Goal: Information Seeking & Learning: Learn about a topic

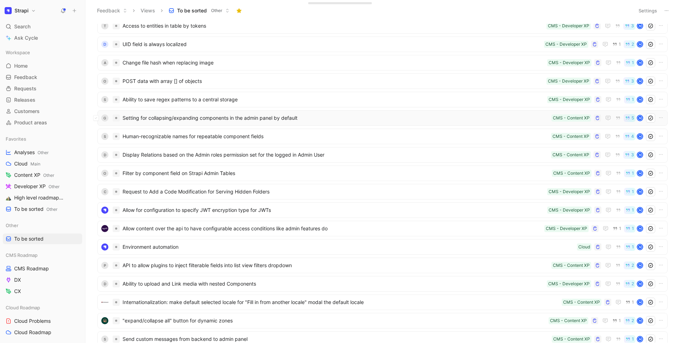
scroll to position [805, 0]
click at [194, 119] on span "Setting for collapsing/expanding components in the admin panel by default" at bounding box center [336, 116] width 426 height 8
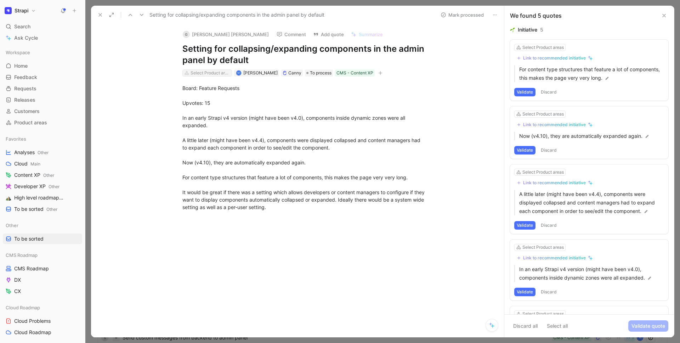
click at [194, 74] on div "Select Product areas" at bounding box center [210, 72] width 40 height 7
type input "admin"
click at [100, 17] on icon at bounding box center [100, 15] width 6 height 6
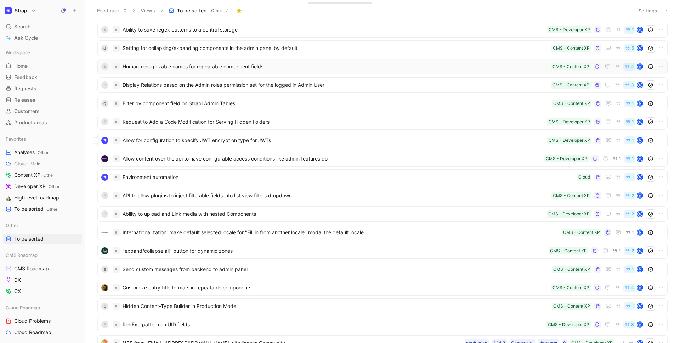
scroll to position [863, 0]
click at [182, 107] on div "O Filter by component field on Strapi Admin Tables CMS - Content XP 1 M" at bounding box center [382, 103] width 570 height 16
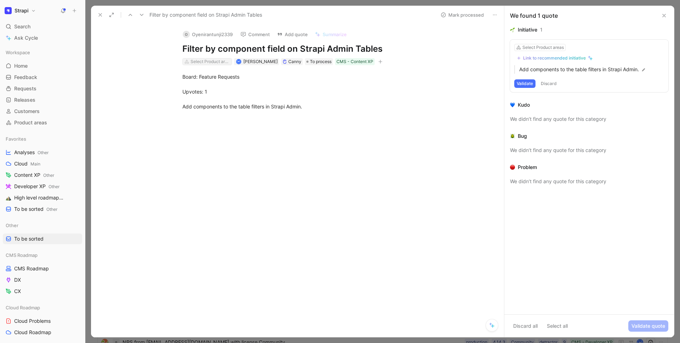
click at [197, 64] on div "Select Product areas" at bounding box center [210, 61] width 40 height 7
type input "filt"
click at [102, 19] on button at bounding box center [100, 15] width 10 height 10
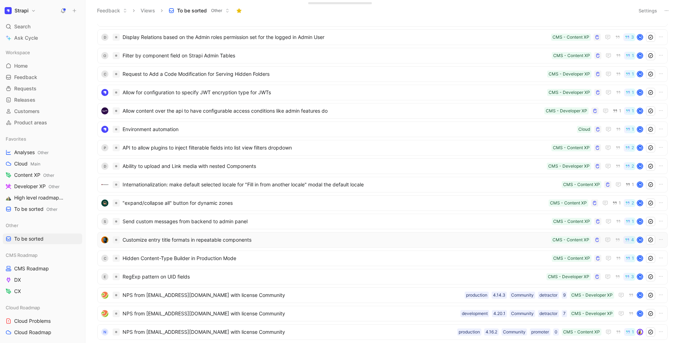
scroll to position [963, 0]
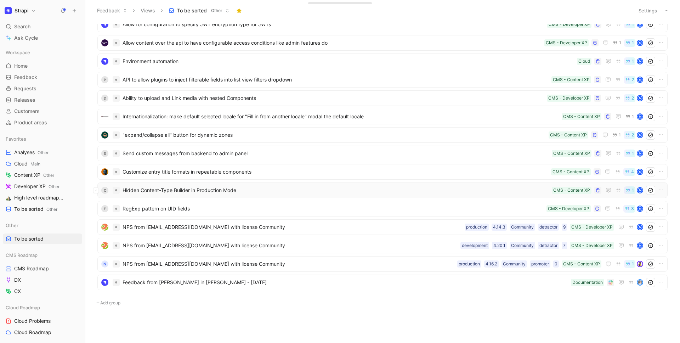
click at [199, 189] on span "Hidden Content-Type Builder in Production Mode" at bounding box center [336, 190] width 426 height 8
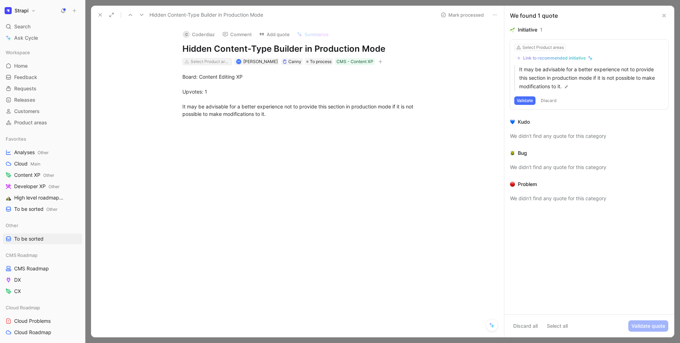
click at [203, 64] on div "Select Product areas" at bounding box center [210, 61] width 40 height 7
type input "mode"
click at [98, 13] on icon at bounding box center [100, 15] width 6 height 6
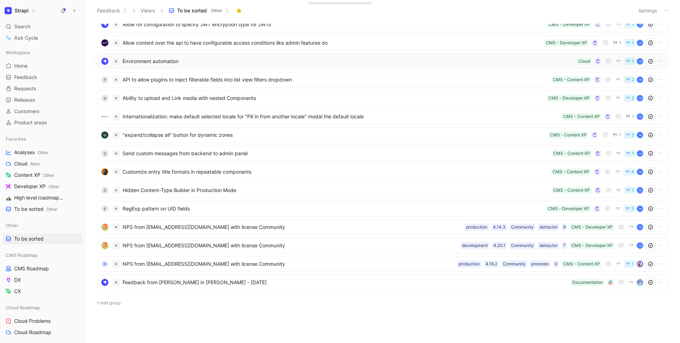
click at [216, 60] on span "Environment automation" at bounding box center [348, 61] width 451 height 8
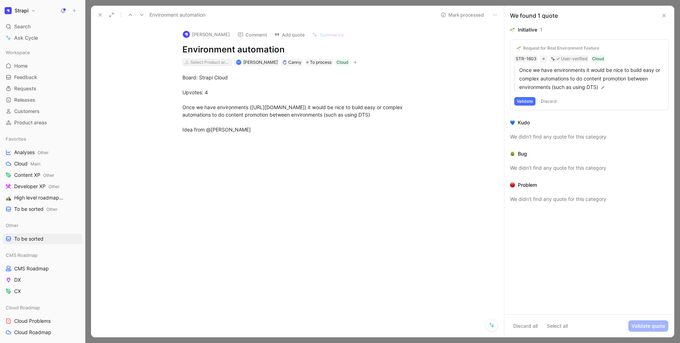
click at [207, 62] on div "Select Product areas" at bounding box center [210, 62] width 40 height 7
type input "pla"
click at [96, 13] on button at bounding box center [100, 15] width 10 height 10
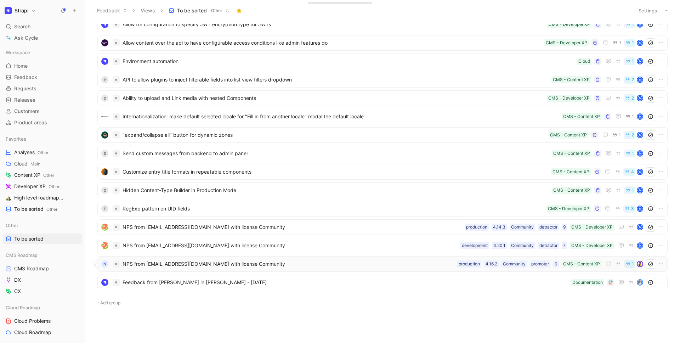
click at [200, 259] on div "n NPS from katya.firyan@netxms.com with license Community CMS - Content XP 0 pr…" at bounding box center [382, 263] width 565 height 9
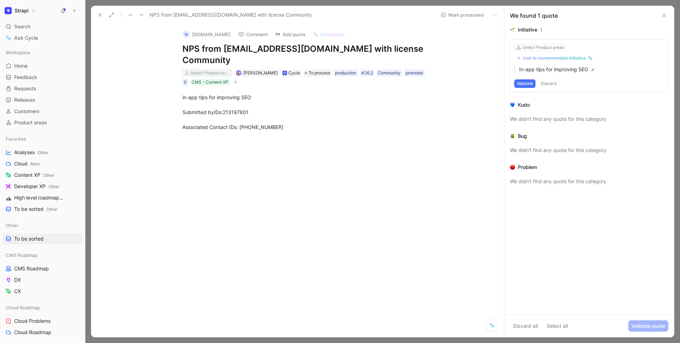
click at [203, 74] on div "Select Product areas" at bounding box center [210, 72] width 40 height 7
type input "seo"
click at [205, 98] on span "& Web Optimization" at bounding box center [227, 99] width 46 height 6
click at [101, 17] on icon at bounding box center [100, 15] width 6 height 6
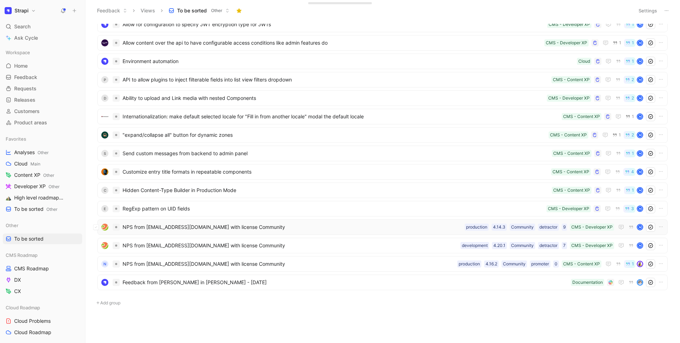
click at [209, 226] on span "NPS from [EMAIL_ADDRESS][DOMAIN_NAME] with license Community" at bounding box center [292, 227] width 339 height 8
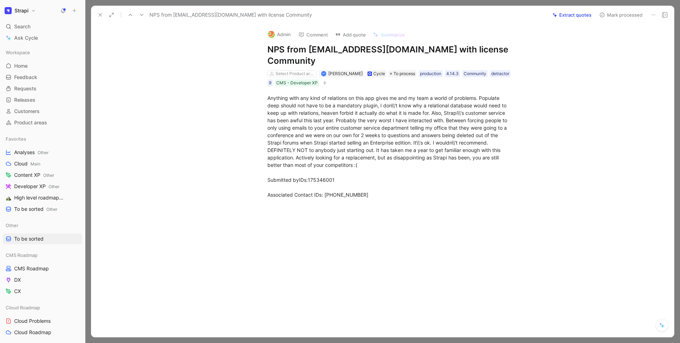
click at [100, 17] on icon at bounding box center [100, 15] width 6 height 6
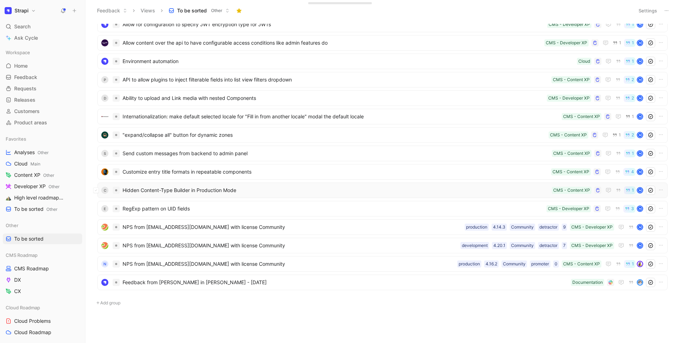
click at [214, 190] on span "Hidden Content-Type Builder in Production Mode" at bounding box center [336, 190] width 426 height 8
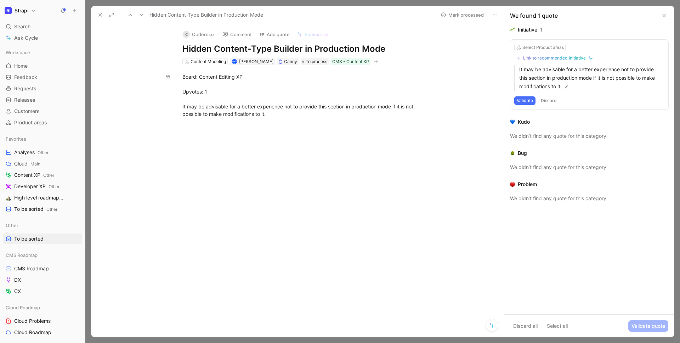
click at [96, 10] on button at bounding box center [100, 15] width 10 height 10
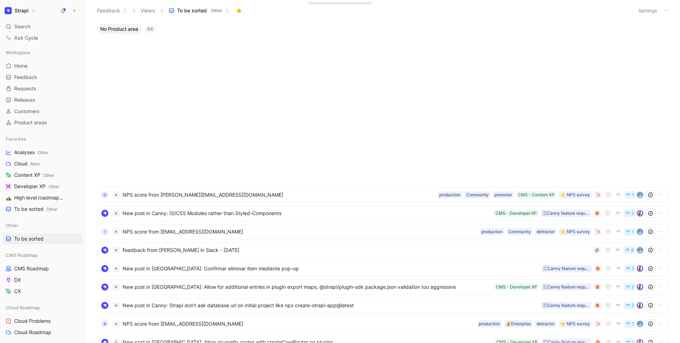
scroll to position [342, 0]
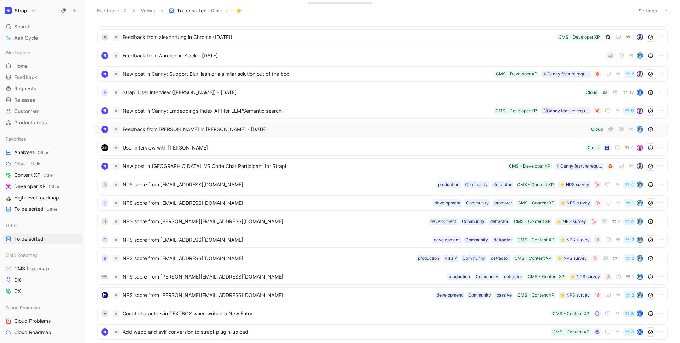
click at [225, 130] on span "Feedback from Derrick Mehaffy in Slack - 10/17/2024" at bounding box center [355, 129] width 464 height 8
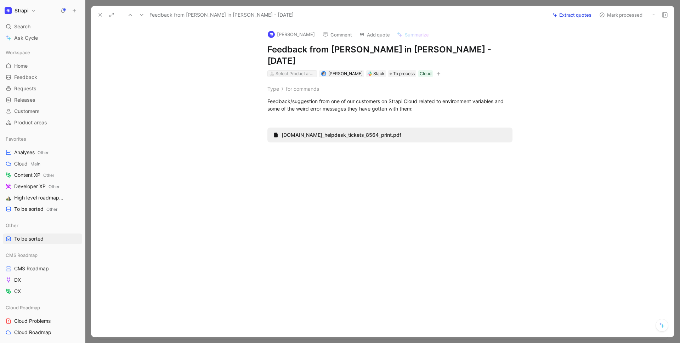
click at [302, 70] on div "Select Product areas" at bounding box center [295, 73] width 40 height 7
type input "plat"
click at [99, 16] on icon at bounding box center [100, 15] width 6 height 6
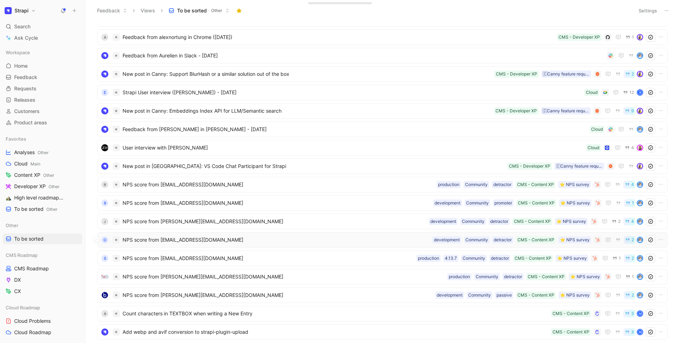
click at [222, 232] on div "o NPS score from roman.karagodin@openvpn.com ⭐️ NPS survey CMS - Content XP det…" at bounding box center [382, 240] width 570 height 16
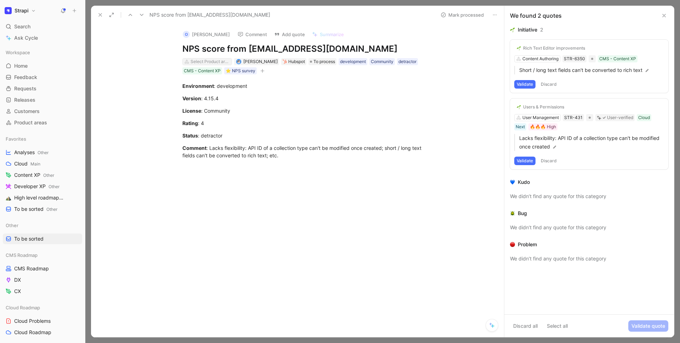
click at [203, 62] on div "Select Product areas" at bounding box center [210, 61] width 40 height 7
type input "cust"
click at [223, 60] on div "Extensibility & Customization" at bounding box center [210, 61] width 40 height 7
type input "autho"
click at [101, 14] on icon at bounding box center [100, 15] width 6 height 6
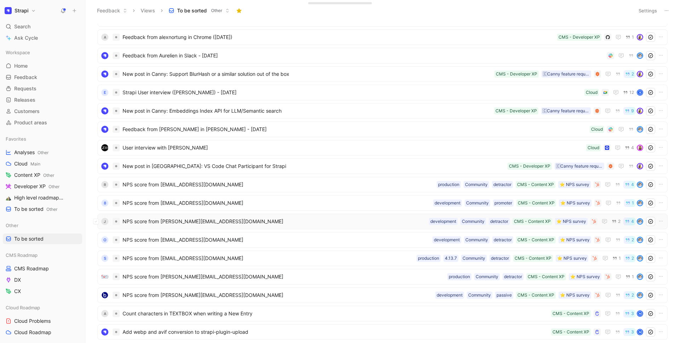
click at [237, 226] on div "J NPS score from jakub.h.mann@protonmail.com ⭐️ NPS survey CMS - Content XP det…" at bounding box center [382, 222] width 570 height 16
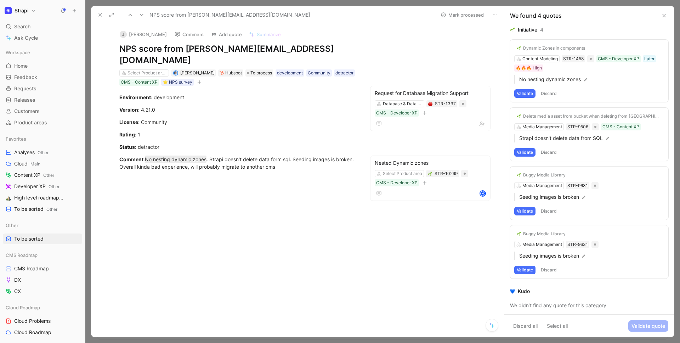
click at [150, 69] on div "Select Product areas Aurélien Georget Hubspot To process development Community …" at bounding box center [238, 78] width 239 height 18
click at [150, 69] on div "Select Product areas" at bounding box center [147, 72] width 40 height 7
type input "data"
click at [161, 103] on div "Data base & Data Management" at bounding box center [166, 98] width 95 height 11
click at [99, 15] on icon at bounding box center [100, 15] width 6 height 6
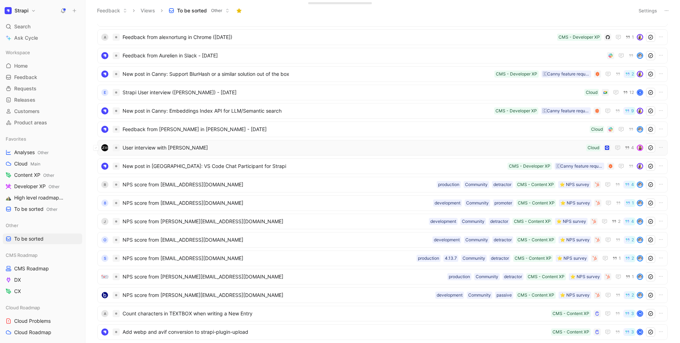
scroll to position [491, 0]
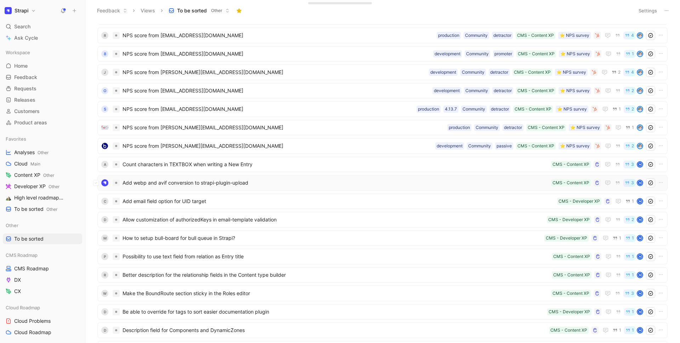
click at [222, 182] on span "Add webp and avif conversion to strapi-plugin-upload" at bounding box center [336, 182] width 426 height 8
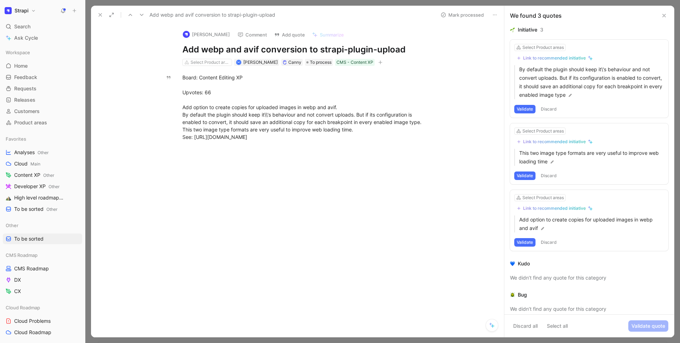
click at [98, 17] on icon at bounding box center [100, 15] width 6 height 6
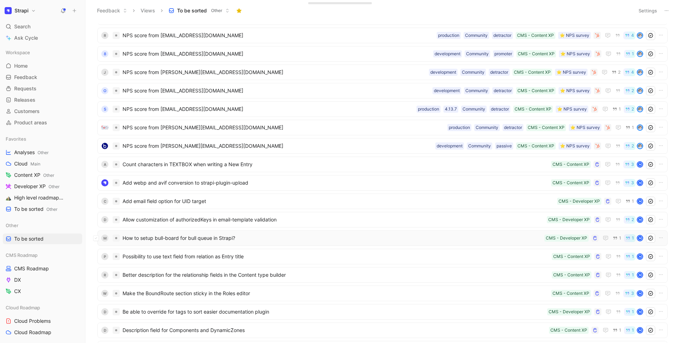
click at [175, 244] on div "M How to setup bull-board for bull queue in Strapi? CMS - Developer XP 1 1 M" at bounding box center [382, 238] width 570 height 16
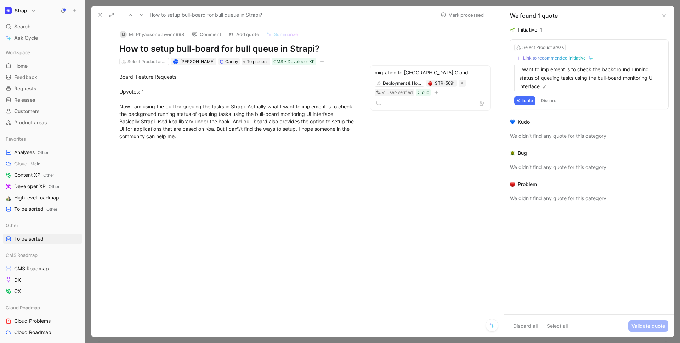
click at [100, 9] on div "How to setup bull-board for bull queue in Strapi?" at bounding box center [265, 14] width 340 height 11
click at [99, 16] on icon at bounding box center [100, 15] width 6 height 6
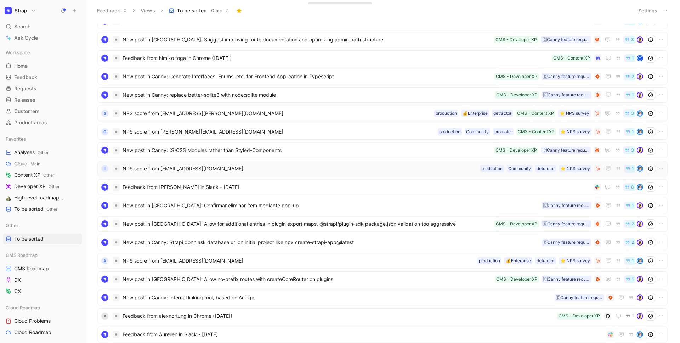
scroll to position [140, 0]
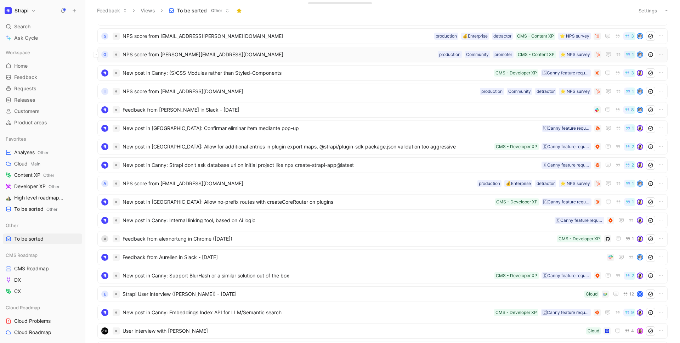
click at [175, 60] on div "g NPS score from emidio.cachitono@mirempet.gov.ao ⭐️ NPS survey CMS - Content X…" at bounding box center [382, 55] width 570 height 16
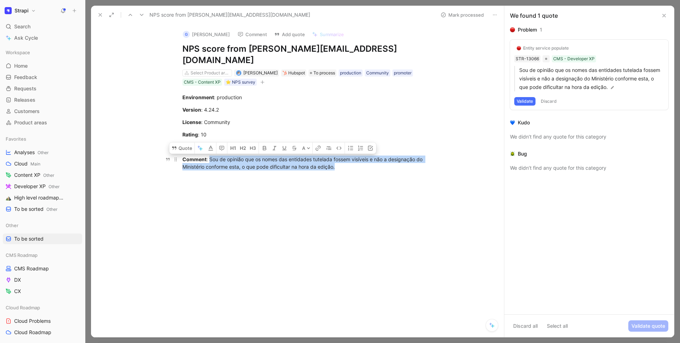
drag, startPoint x: 349, startPoint y: 158, endPoint x: 210, endPoint y: 149, distance: 139.4
click at [210, 155] on div "Comment : Sou de opinião que os nomes das entidades tutelada fossem visíveis e …" at bounding box center [304, 162] width 245 height 15
copy div "Sou de opinião que os nomes das entidades tutelada fossem visíveis e não a desi…"
click at [218, 69] on div "Select Product areas" at bounding box center [210, 72] width 40 height 7
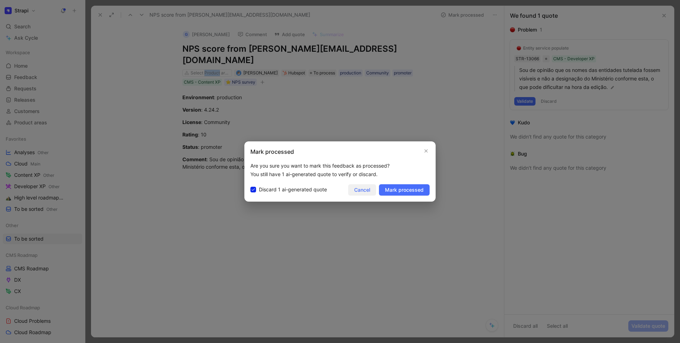
click at [369, 191] on span "Cancel" at bounding box center [362, 190] width 16 height 8
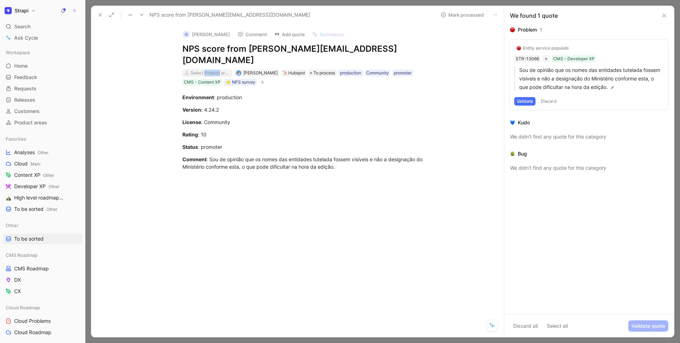
click at [205, 69] on div "Select Product areas" at bounding box center [210, 72] width 40 height 7
type input "mode"
click at [100, 17] on icon at bounding box center [100, 15] width 6 height 6
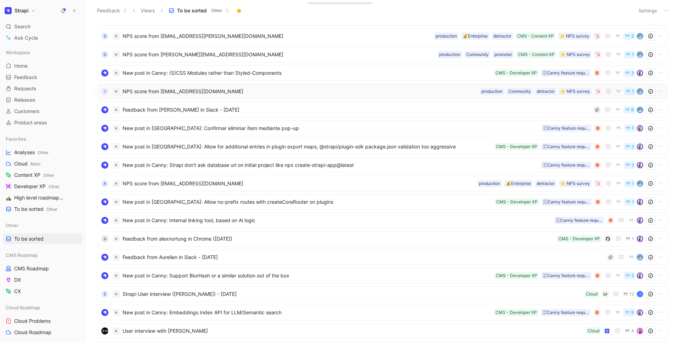
click at [193, 96] on div "I NPS score from rubia.cassoli@grupoboticario.com.br ⭐️ NPS survey detractor Co…" at bounding box center [382, 91] width 565 height 9
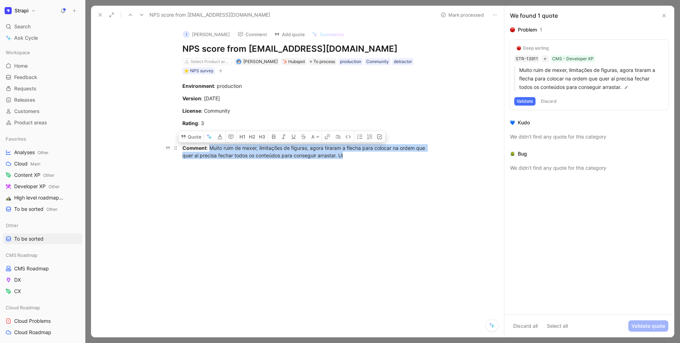
drag, startPoint x: 358, startPoint y: 157, endPoint x: 210, endPoint y: 148, distance: 147.9
click at [210, 148] on div "Comment : Muito ruim de mexer, limitações de figuras, agora tiraram a flecha pa…" at bounding box center [304, 151] width 245 height 15
copy div "Muito ruim de mexer, limitações de figuras, agora tiraram a flecha para colocar…"
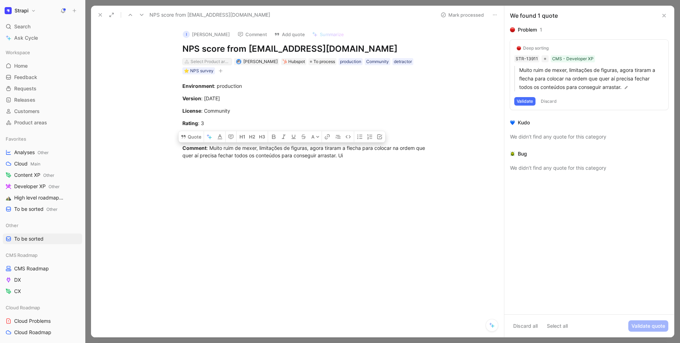
click at [215, 63] on div "Select Product areas" at bounding box center [210, 61] width 40 height 7
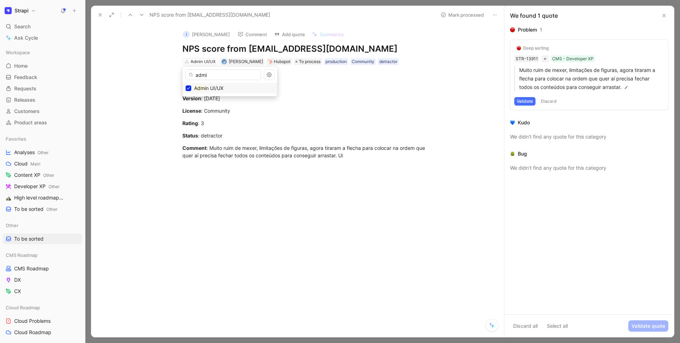
type input "admi"
click at [99, 15] on use at bounding box center [100, 14] width 3 height 3
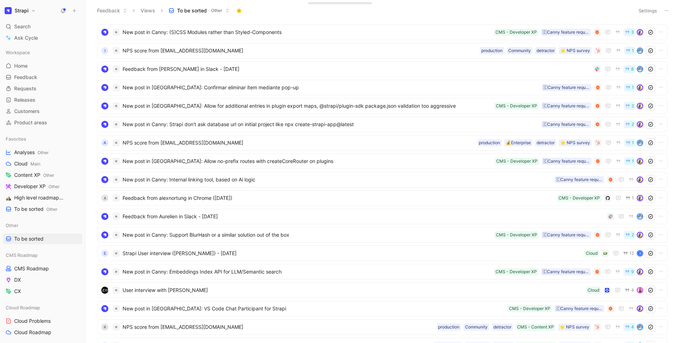
scroll to position [206, 0]
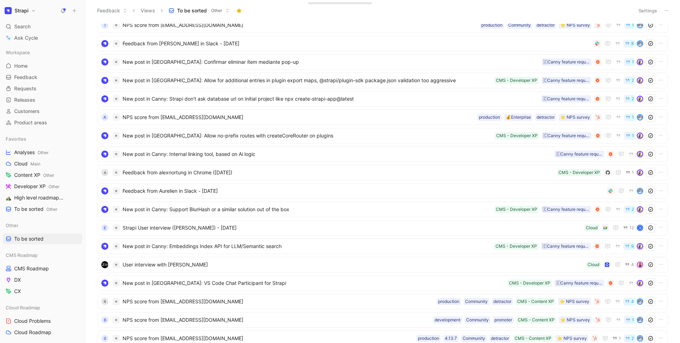
click at [188, 223] on div "e Strapi User interview (Eli Moreta-Feliz) - 11/8/2024 Cloud 12 B" at bounding box center [382, 227] width 565 height 9
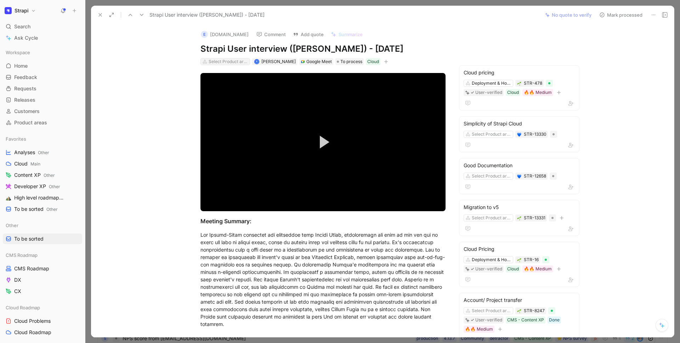
click at [222, 63] on div "Select Product areas" at bounding box center [229, 61] width 40 height 7
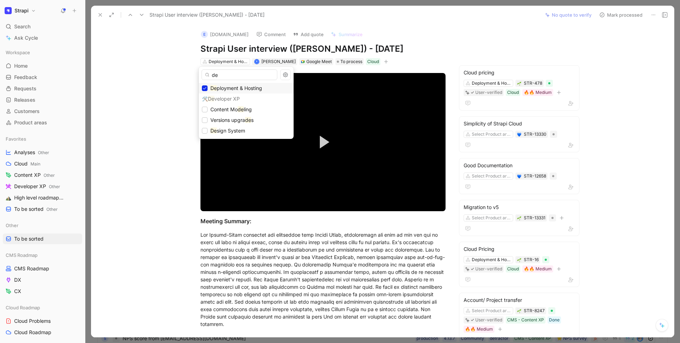
type input "d"
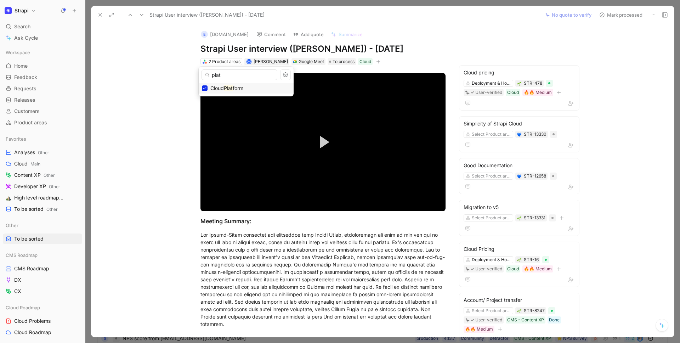
type input "plat"
click at [99, 10] on button at bounding box center [100, 15] width 10 height 10
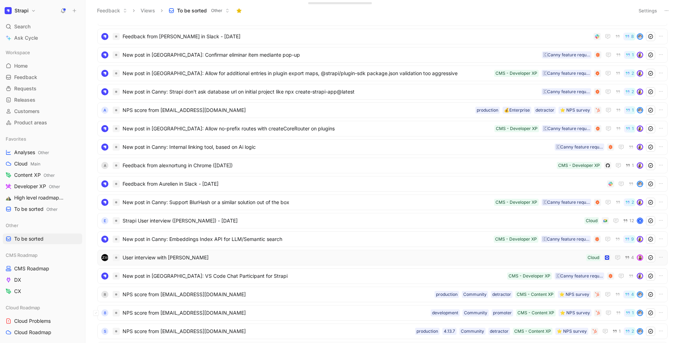
scroll to position [289, 0]
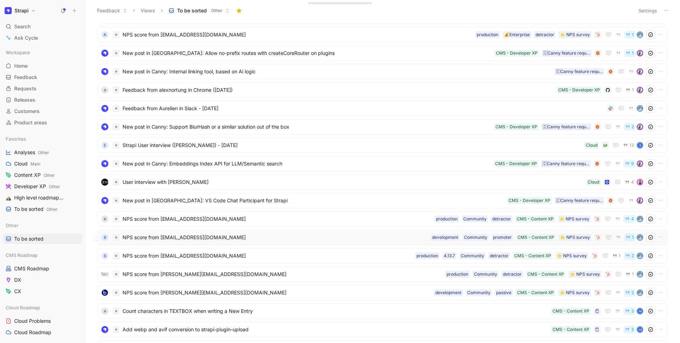
click at [231, 243] on div "8 NPS score from strappilocalhost.joyous891@8shield.net ⭐️ NPS survey CMS - Con…" at bounding box center [382, 237] width 570 height 16
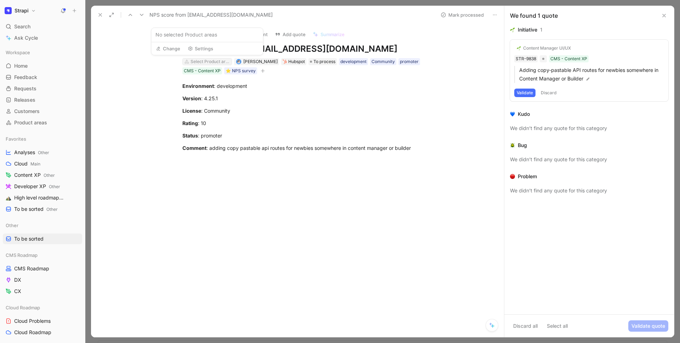
click at [206, 59] on div "Select Product areas" at bounding box center [210, 61] width 40 height 7
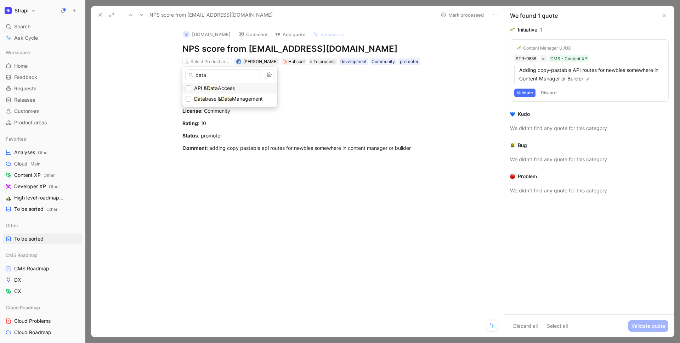
type input "data"
click at [221, 88] on span "Access" at bounding box center [226, 88] width 17 height 6
click at [95, 12] on button at bounding box center [100, 15] width 10 height 10
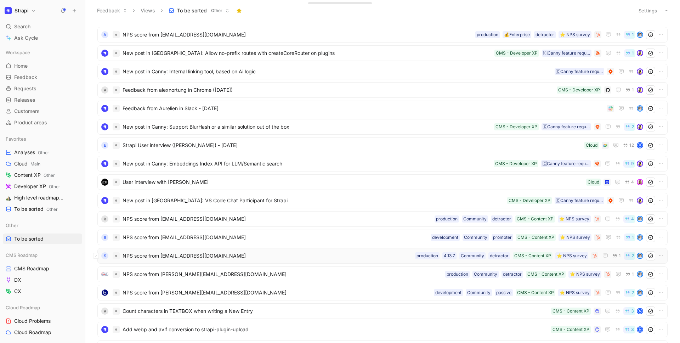
click at [229, 255] on span "NPS score from soteras@soteras.lt" at bounding box center [268, 255] width 290 height 8
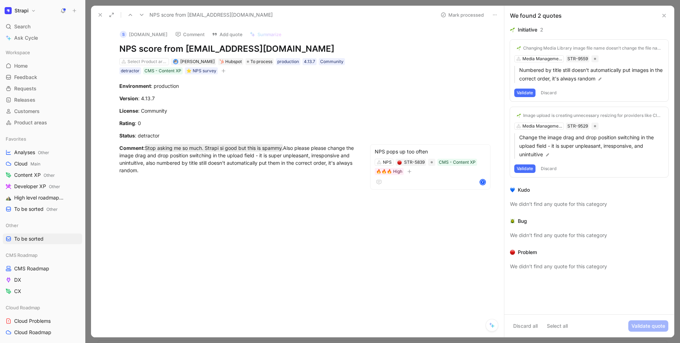
click at [240, 198] on div at bounding box center [238, 233] width 264 height 103
click at [322, 148] on div "Comment : Stop asking me so much. Strapi si good but this is spammy. Also pleas…" at bounding box center [237, 159] width 237 height 30
click at [158, 65] on div "Select Product areas" at bounding box center [144, 61] width 50 height 7
click at [157, 62] on div "Select Product areas" at bounding box center [147, 61] width 40 height 7
type input "admin"
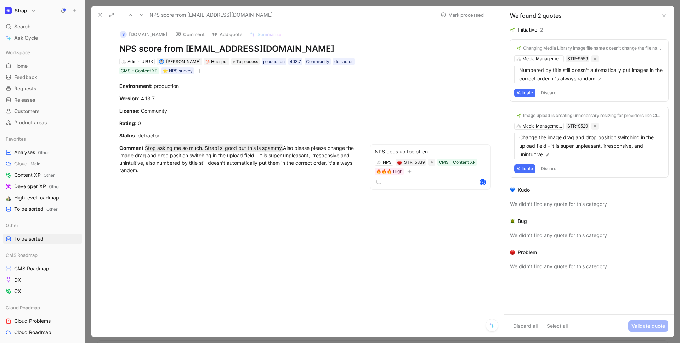
click at [99, 15] on icon at bounding box center [100, 15] width 6 height 6
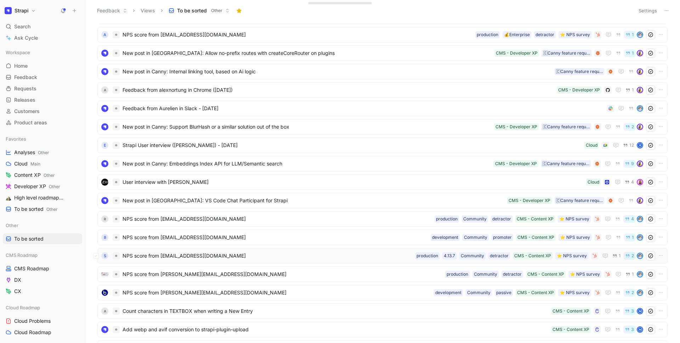
click at [232, 259] on span "NPS score from soteras@soteras.lt" at bounding box center [268, 255] width 290 height 8
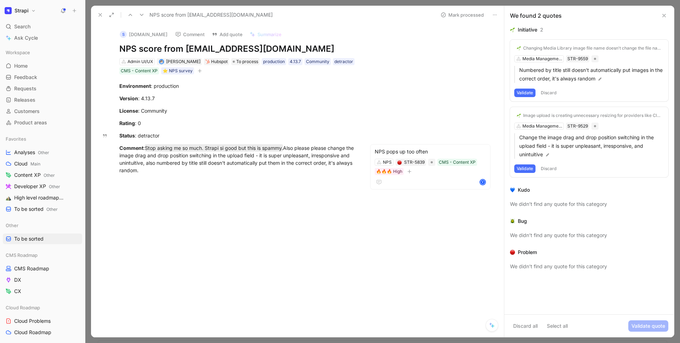
click at [96, 11] on button at bounding box center [100, 15] width 10 height 10
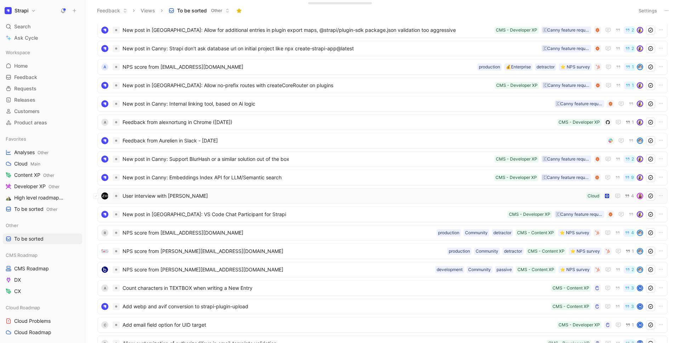
scroll to position [376, 0]
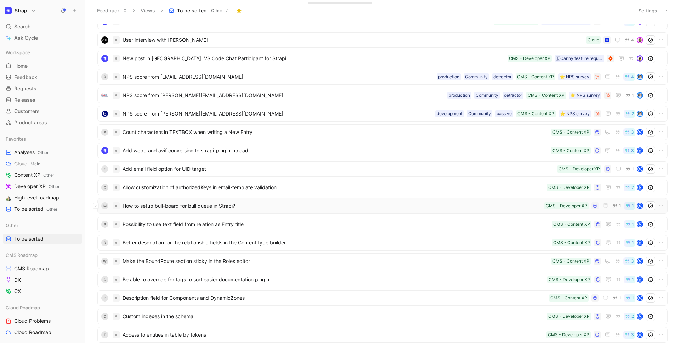
click at [205, 207] on span "How to setup bull-board for bull queue in Strapi?" at bounding box center [332, 205] width 419 height 8
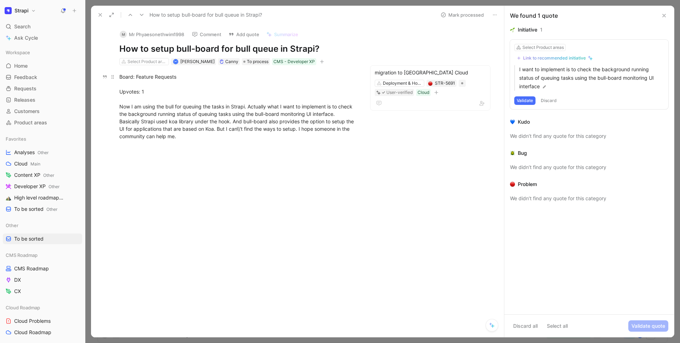
click at [232, 110] on div "Board: Feature Requests Upvotes: 1 Now I am using the bull for queuing the task…" at bounding box center [237, 106] width 237 height 67
click at [233, 116] on div "Board: Feature Requests Upvotes: 1 Now I am using the bull for queuing the task…" at bounding box center [237, 106] width 237 height 67
click at [101, 16] on use at bounding box center [100, 14] width 3 height 3
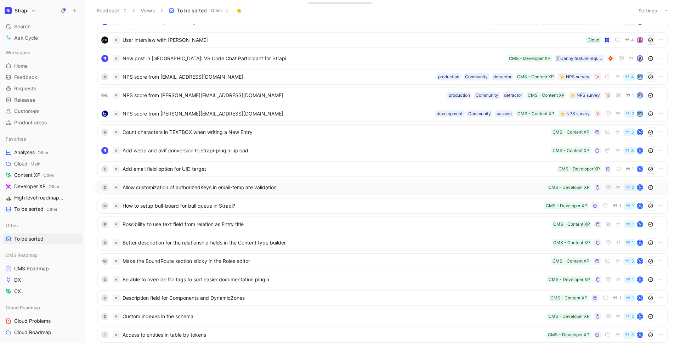
click at [207, 183] on span "Allow customization of authorizedKeys in email-template validation" at bounding box center [333, 187] width 421 height 8
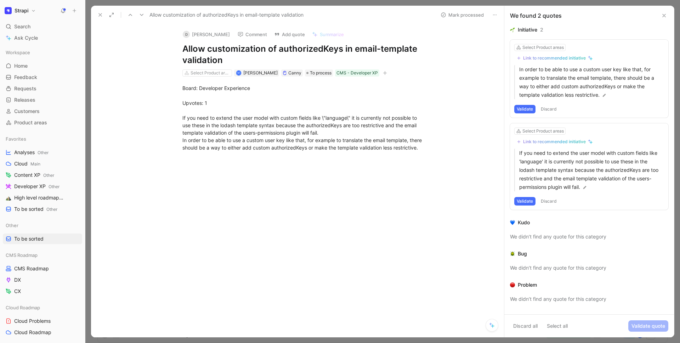
click at [99, 18] on button at bounding box center [100, 15] width 10 height 10
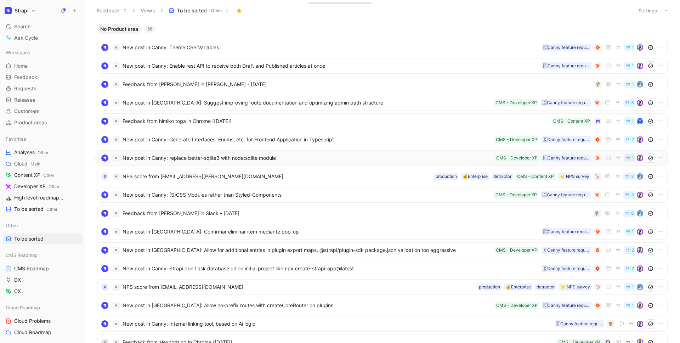
click at [223, 160] on span "New post in Canny: replace better-sqlite3 with node:sqlite module" at bounding box center [307, 158] width 369 height 8
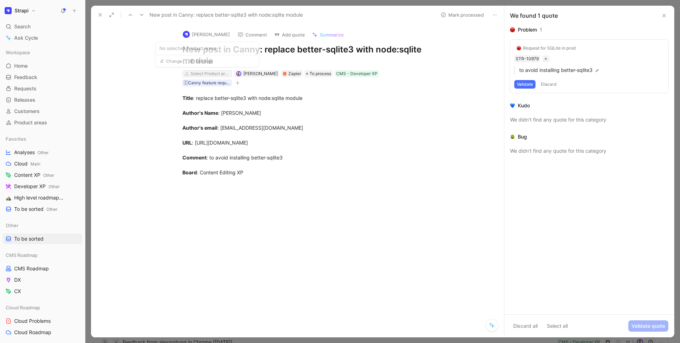
click at [200, 72] on div "Select Product areas" at bounding box center [210, 73] width 40 height 7
type input "perf"
click at [228, 101] on span "ormance & Scalability" at bounding box center [229, 100] width 50 height 6
click at [101, 17] on icon at bounding box center [100, 15] width 6 height 6
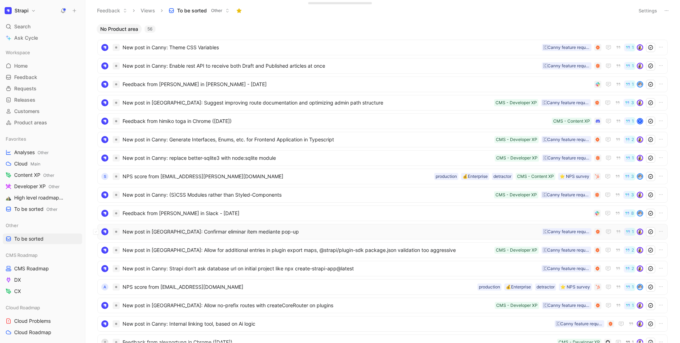
click at [231, 234] on span "New post in [GEOGRAPHIC_DATA]: Confirmar eliminar ítem mediante pop-up" at bounding box center [331, 231] width 416 height 8
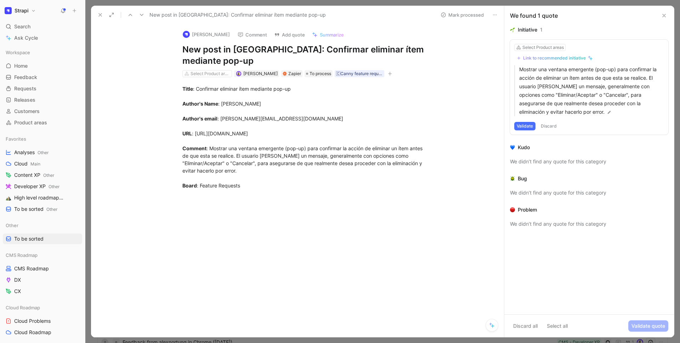
click at [99, 18] on button at bounding box center [100, 15] width 10 height 10
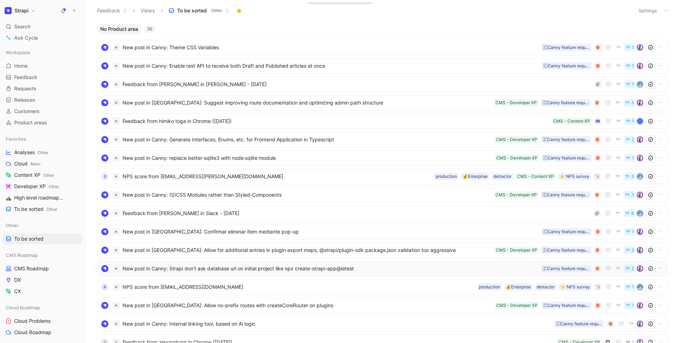
click at [217, 271] on span "New post in Canny: Strapi don't ask database url on initial project like npx cr…" at bounding box center [331, 268] width 416 height 8
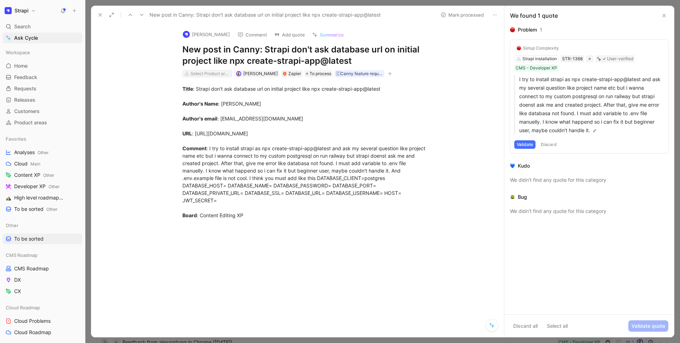
click at [211, 74] on div "Select Product areas" at bounding box center [210, 73] width 40 height 7
type input "datab"
click at [95, 15] on div "New post in Canny: Strapi don't ask database url on initial project like npx cr…" at bounding box center [265, 14] width 340 height 11
click at [99, 15] on icon at bounding box center [100, 15] width 6 height 6
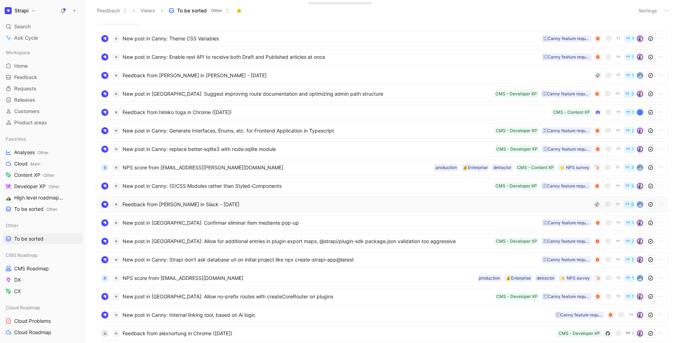
scroll to position [13, 0]
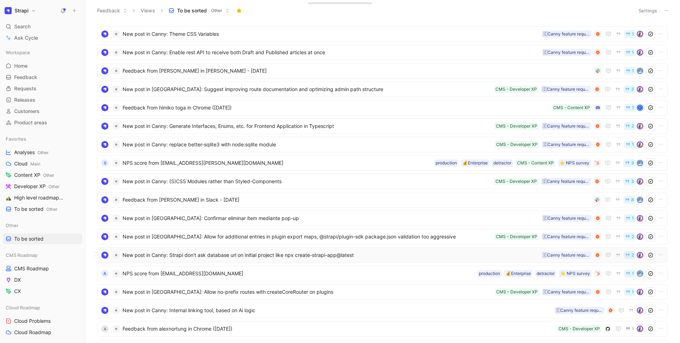
click at [224, 249] on div "New post in Canny: Strapi don't ask database url on initial project like npx cr…" at bounding box center [382, 255] width 570 height 16
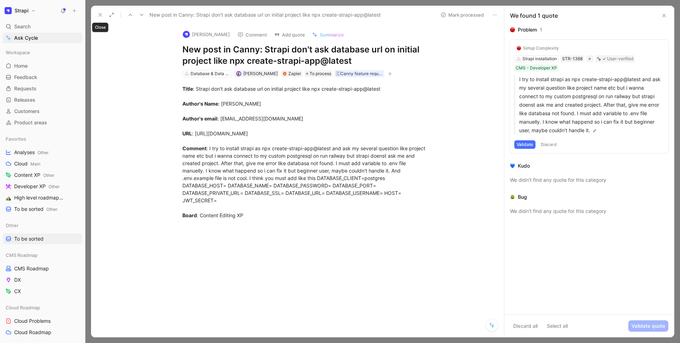
click at [104, 12] on button at bounding box center [100, 15] width 10 height 10
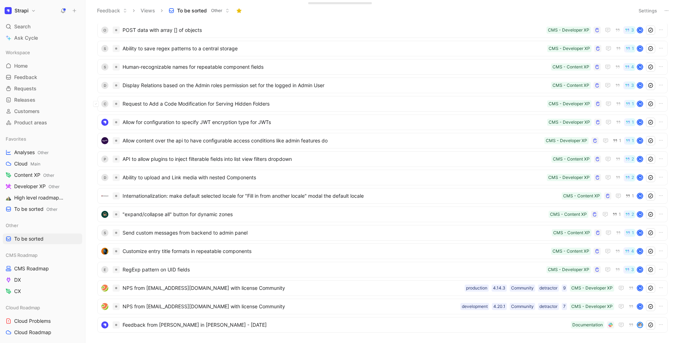
scroll to position [706, 0]
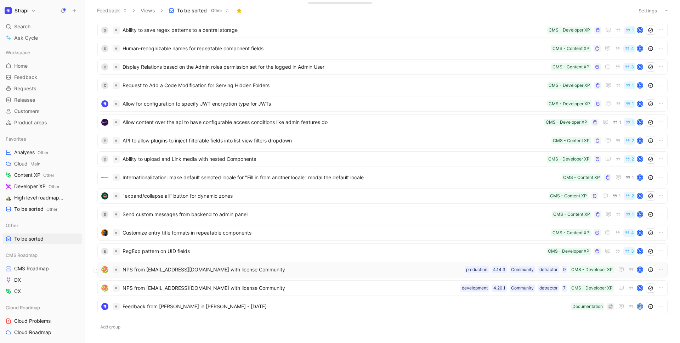
click at [192, 273] on span "NPS from [EMAIL_ADDRESS][DOMAIN_NAME] with license Community" at bounding box center [292, 269] width 339 height 8
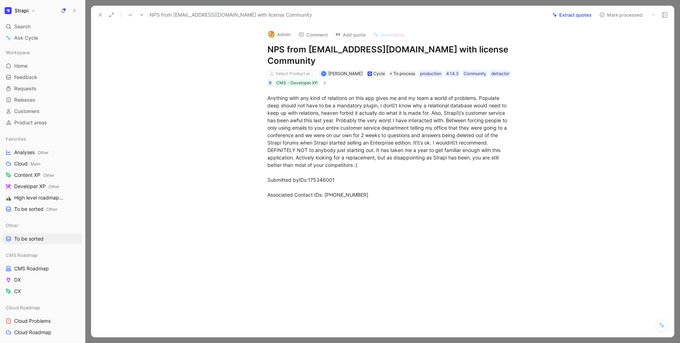
click at [99, 15] on icon at bounding box center [100, 15] width 6 height 6
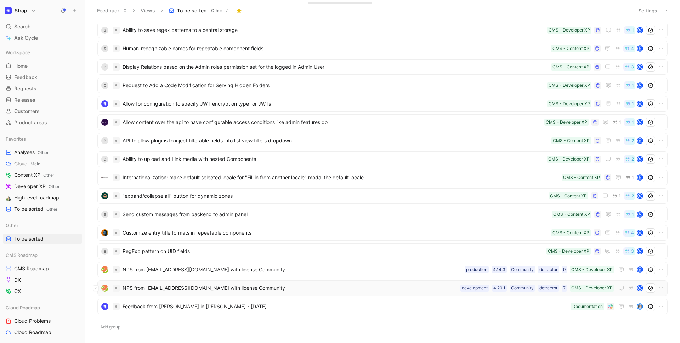
click at [275, 280] on div "NPS from admin@liquid-creative.com with license Community CMS - Developer XP 7 …" at bounding box center [382, 288] width 570 height 16
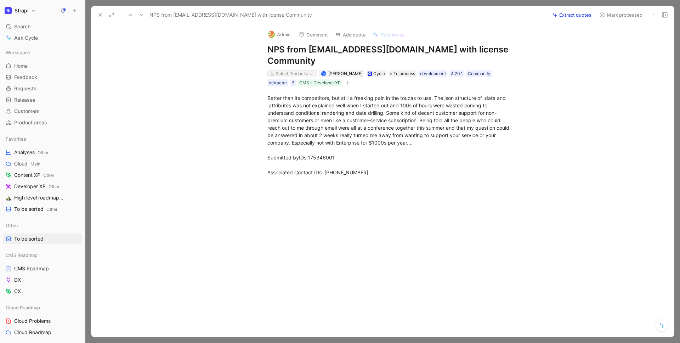
click at [291, 72] on div "Select Product areas" at bounding box center [295, 73] width 40 height 7
type input "data"
click at [305, 110] on span "base &" at bounding box center [298, 111] width 16 height 6
click at [99, 15] on icon at bounding box center [100, 15] width 6 height 6
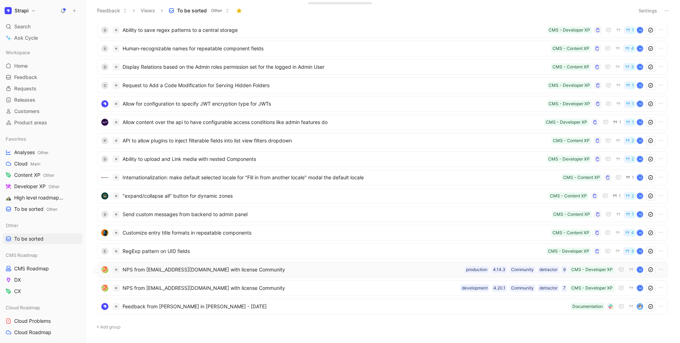
click at [241, 271] on span "NPS from [EMAIL_ADDRESS][DOMAIN_NAME] with license Community" at bounding box center [292, 269] width 339 height 8
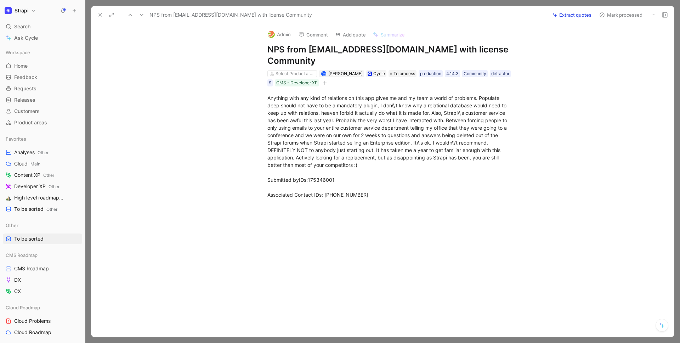
click at [102, 15] on icon at bounding box center [100, 15] width 6 height 6
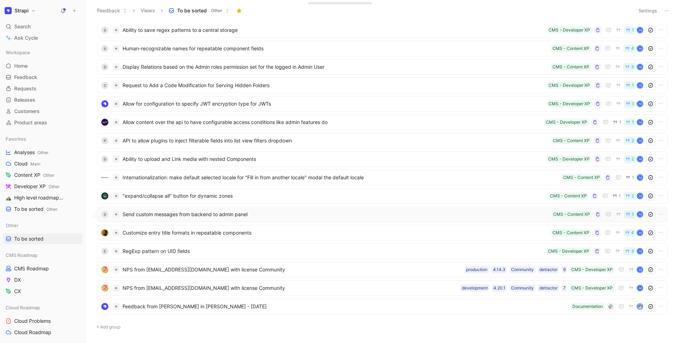
click at [190, 215] on span "Send custom messages from backend to admin panel" at bounding box center [336, 214] width 426 height 8
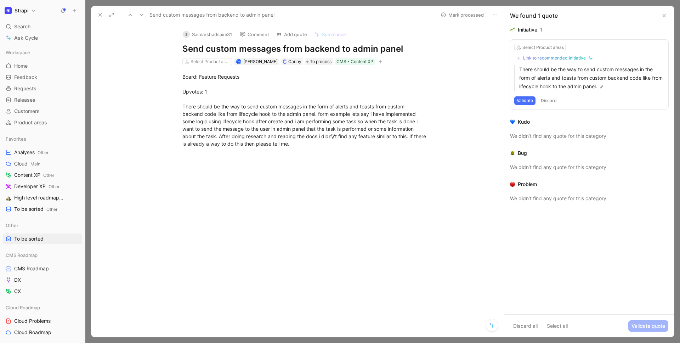
click at [91, 16] on div "Send custom messages from backend to admin panel Mark processed" at bounding box center [297, 15] width 413 height 18
click at [98, 16] on icon at bounding box center [100, 15] width 6 height 6
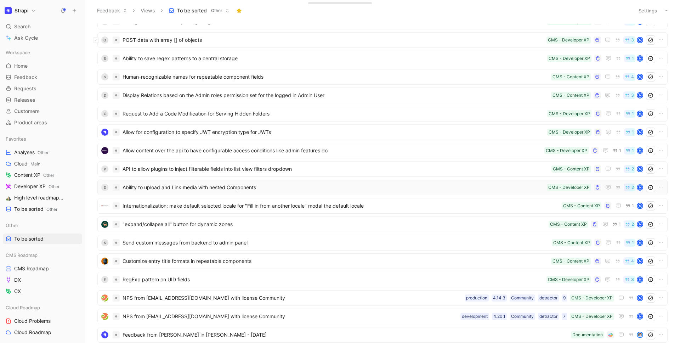
scroll to position [568, 0]
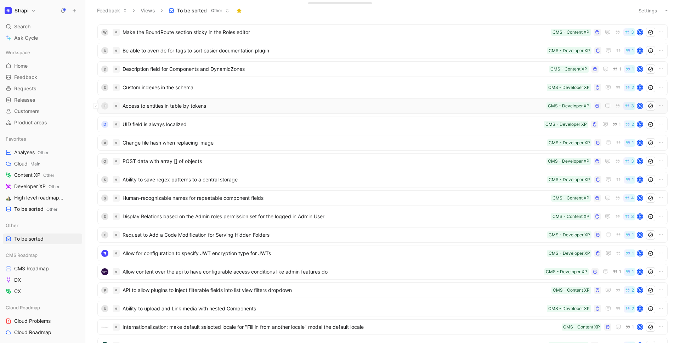
click at [183, 112] on div "T Access to entities in table by tokens CMS - Developer XP 3 M" at bounding box center [382, 106] width 570 height 16
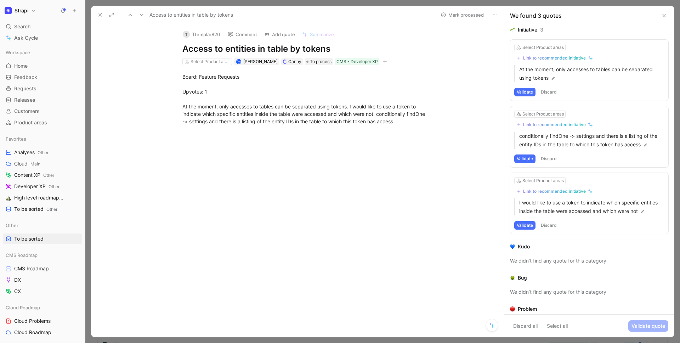
click at [200, 66] on div "Board: Feature Requests Upvotes: 1 At the moment, only accesses to tables can b…" at bounding box center [305, 99] width 398 height 68
click at [202, 64] on div "Select Product areas" at bounding box center [210, 61] width 40 height 7
type input "data"
click at [98, 13] on icon at bounding box center [100, 15] width 6 height 6
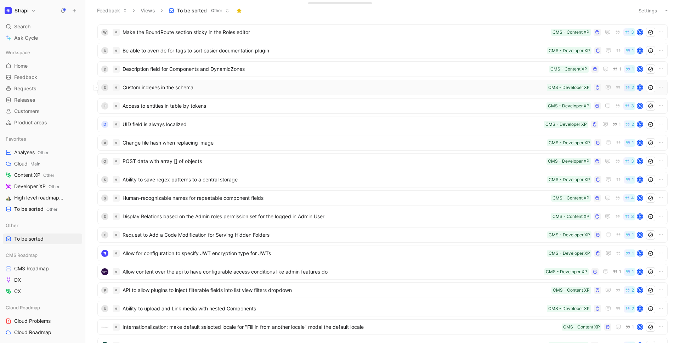
click at [185, 93] on div "D Custom indexes in the schema CMS - Developer XP 2 M" at bounding box center [382, 88] width 570 height 16
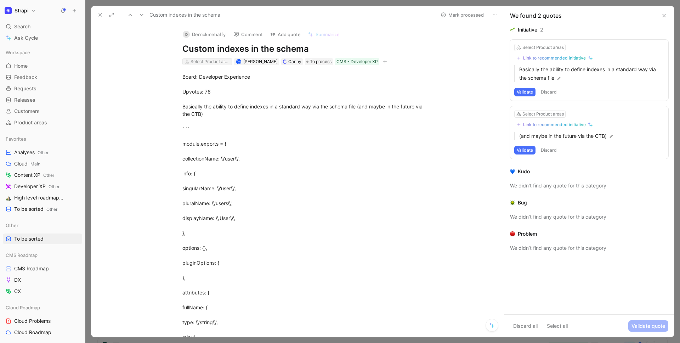
click at [216, 64] on div "Select Product areas" at bounding box center [210, 61] width 40 height 7
type input "data"
click at [99, 17] on icon at bounding box center [100, 15] width 6 height 6
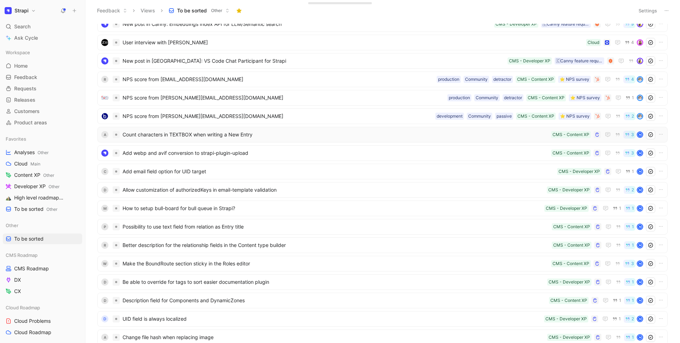
scroll to position [547, 0]
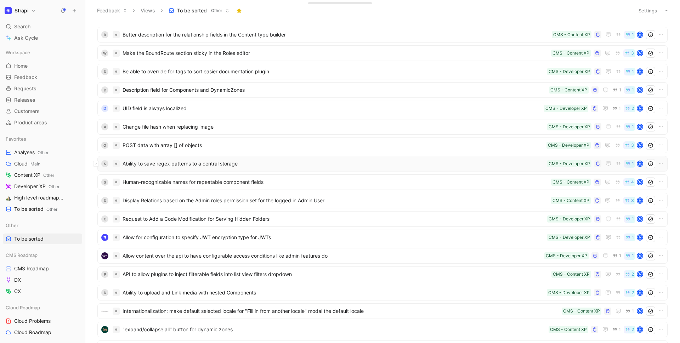
click at [192, 168] on div "s Ability to save regex patterns to a central storage CMS - Developer XP 1 M" at bounding box center [382, 163] width 565 height 9
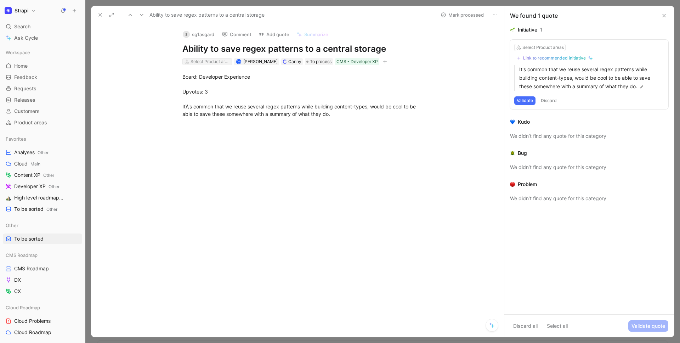
click at [220, 62] on div "Select Product areas" at bounding box center [210, 61] width 40 height 7
type input "data"
click at [99, 15] on icon at bounding box center [100, 15] width 6 height 6
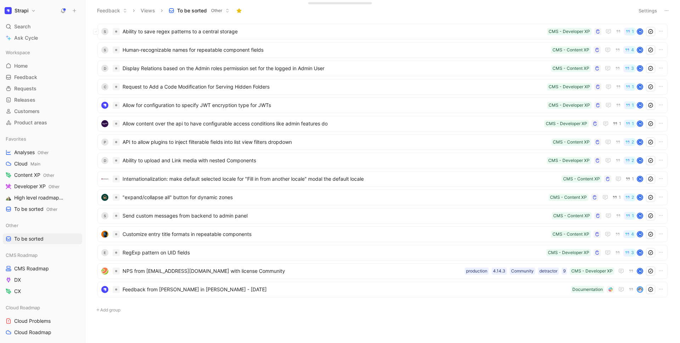
scroll to position [680, 0]
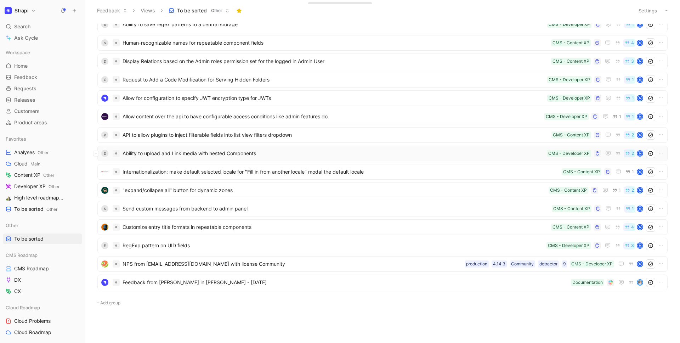
click at [175, 160] on div "D Ability to upload and Link media with nested Components CMS - Developer XP 2 M" at bounding box center [382, 154] width 570 height 16
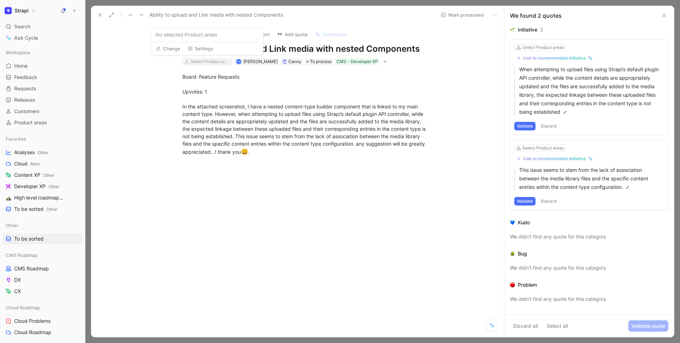
click at [201, 62] on div "Select Product areas" at bounding box center [210, 61] width 40 height 7
type input "med"
click at [100, 13] on icon at bounding box center [100, 15] width 6 height 6
